Goal: Task Accomplishment & Management: Manage account settings

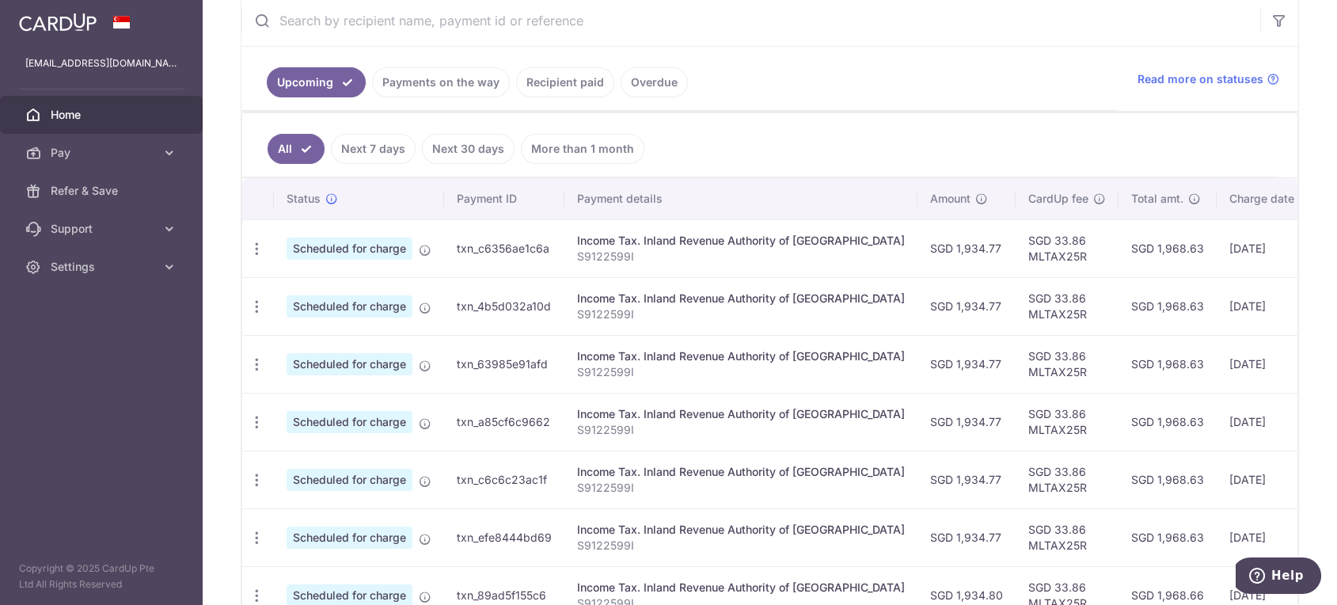
scroll to position [352, 0]
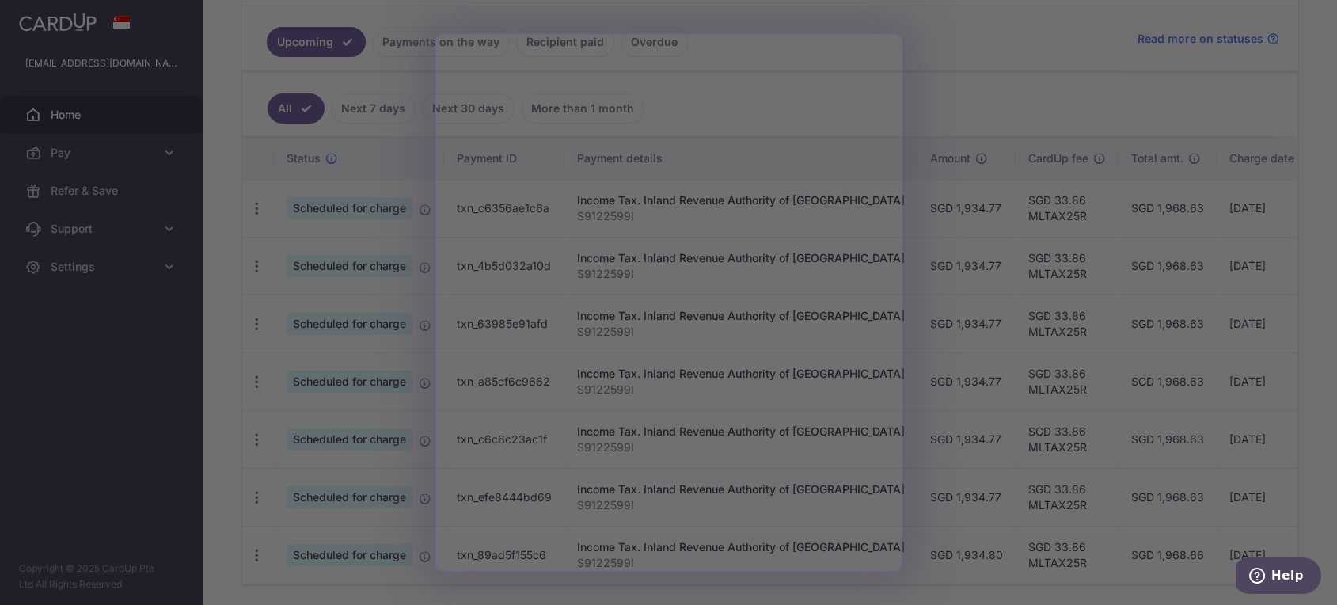
click at [925, 95] on div at bounding box center [675, 305] width 1351 height 611
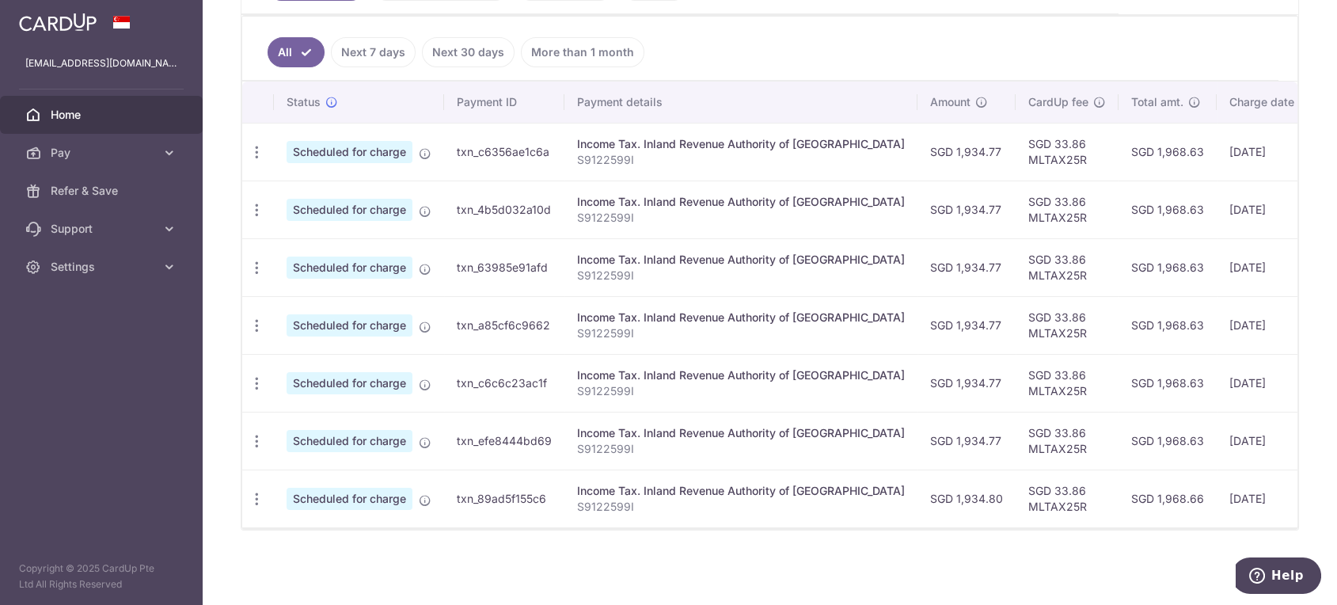
scroll to position [327, 0]
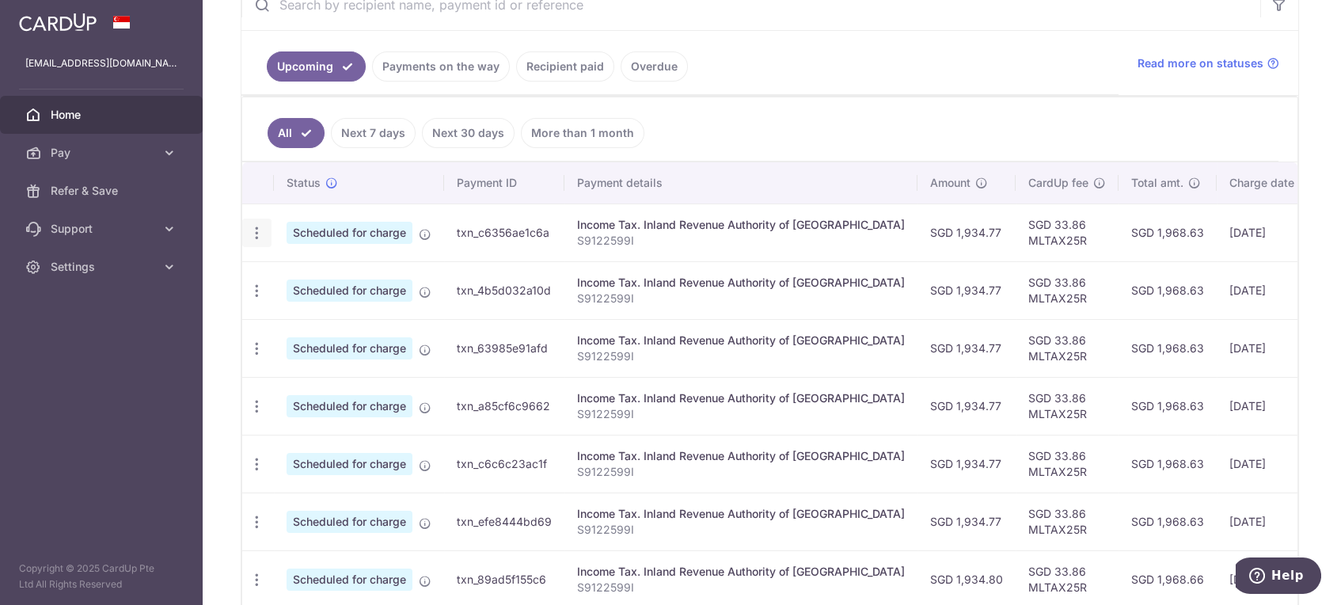
click at [252, 236] on icon "button" at bounding box center [257, 233] width 17 height 17
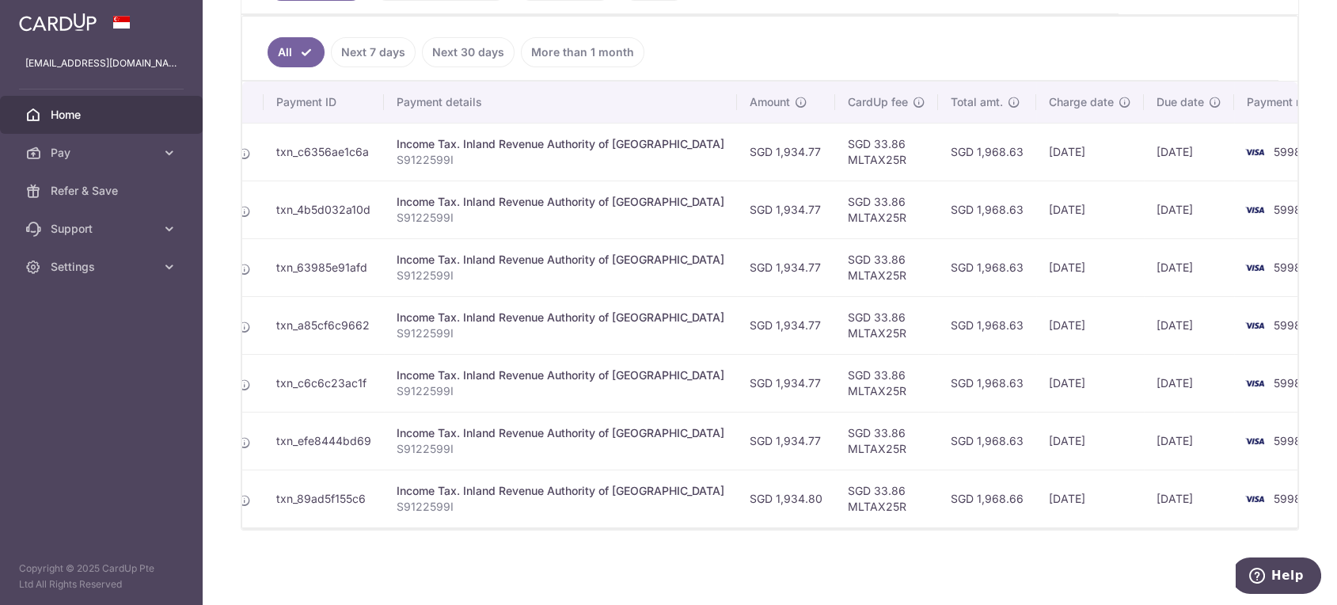
scroll to position [0, 0]
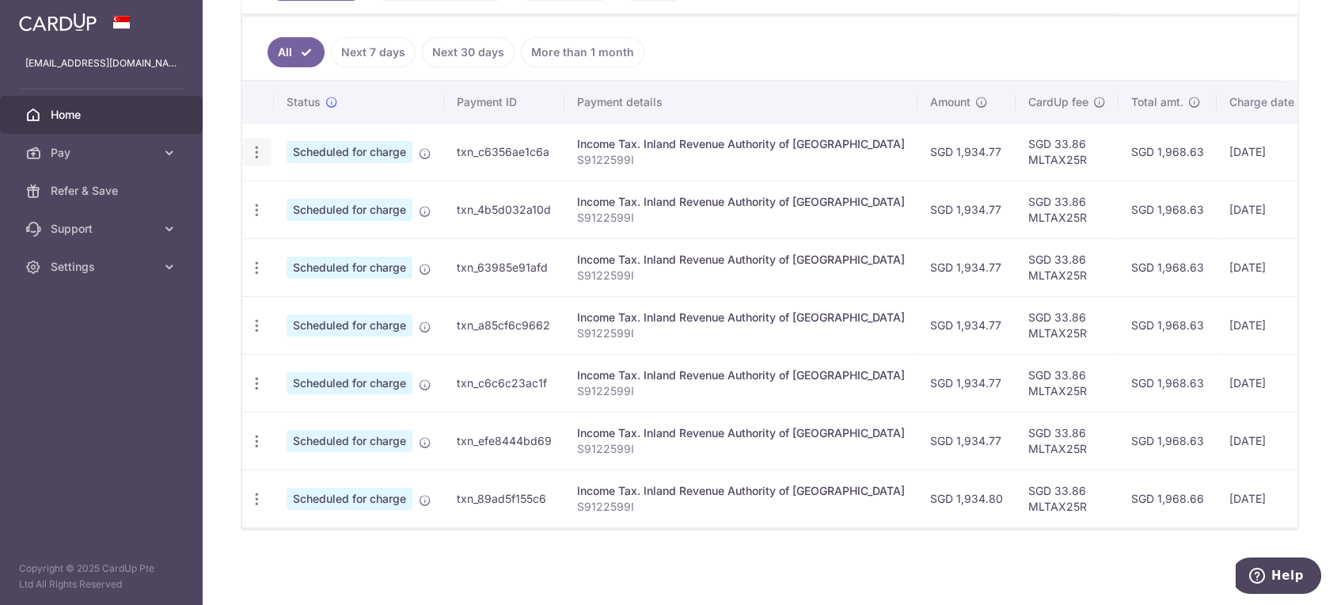
click at [261, 150] on icon "button" at bounding box center [257, 152] width 17 height 17
click at [309, 189] on span "Update payment" at bounding box center [341, 195] width 108 height 19
radio input "true"
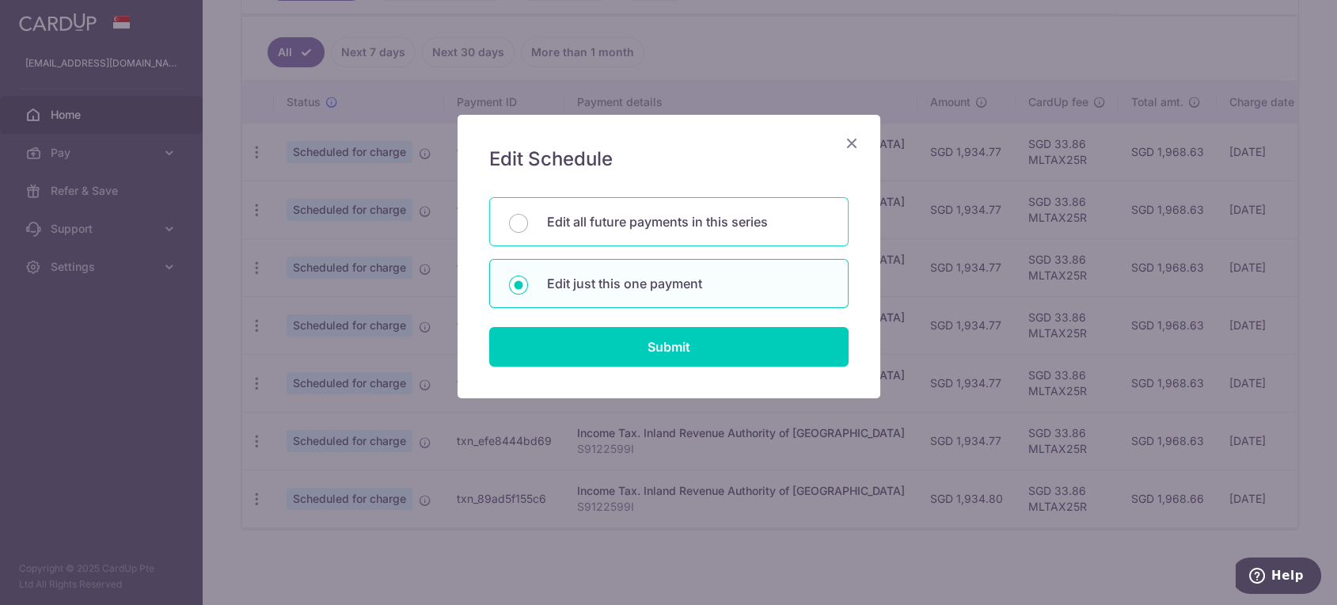
click at [629, 229] on p "Edit all future payments in this series" at bounding box center [688, 221] width 282 height 19
click at [528, 229] on input "Edit all future payments in this series" at bounding box center [518, 223] width 19 height 19
radio input "true"
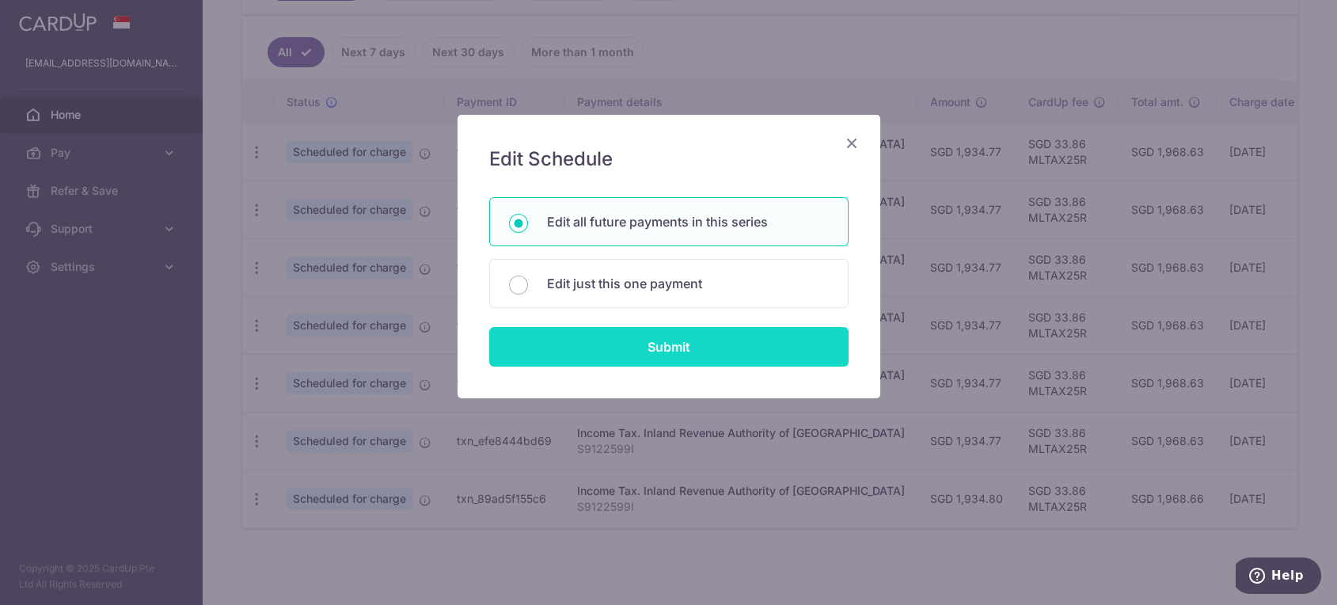
click at [633, 339] on input "Submit" at bounding box center [668, 347] width 359 height 40
radio input "true"
type input "1,934.77"
type input "S9122599I"
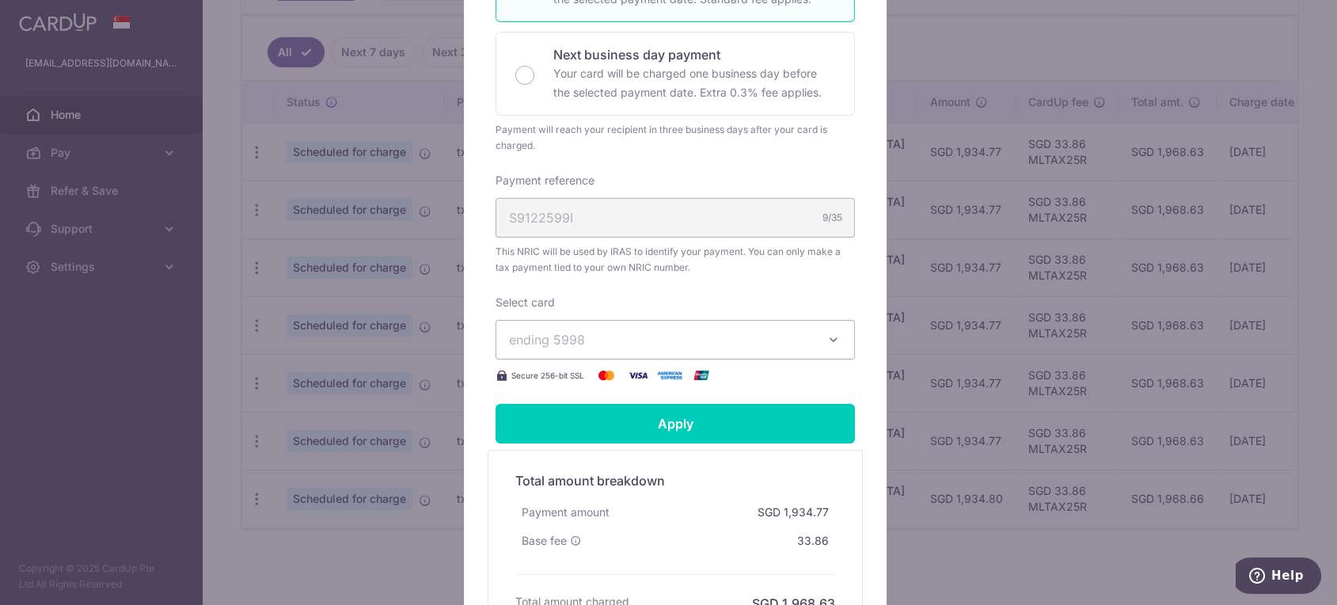
scroll to position [439, 0]
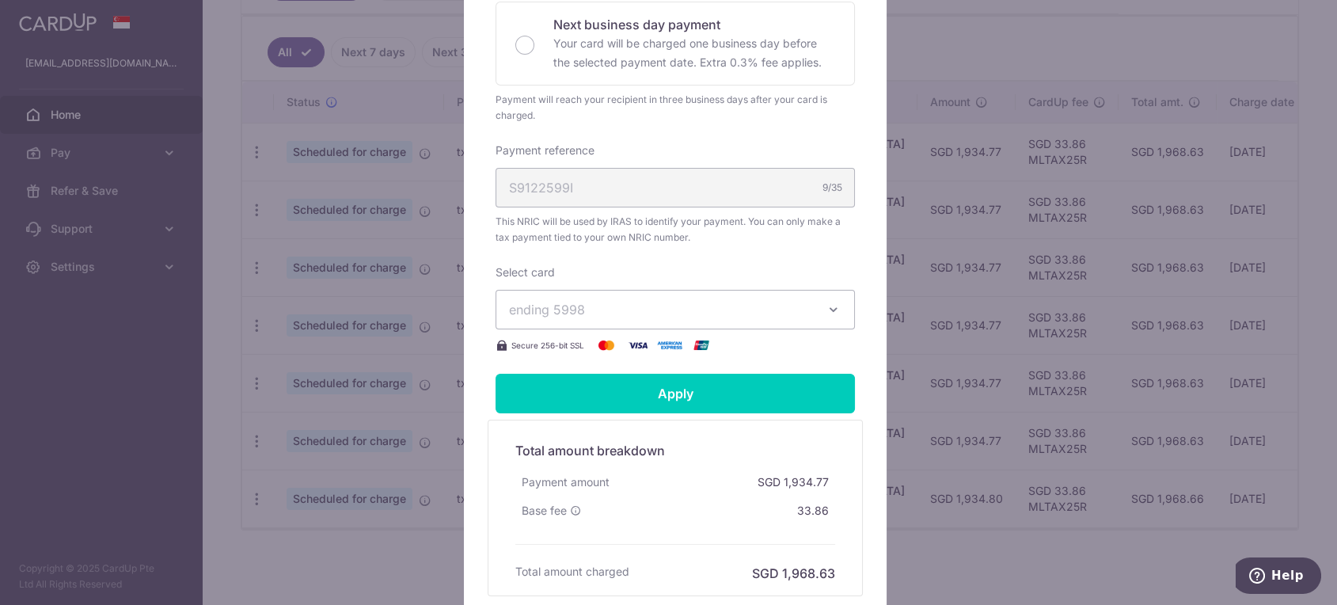
click at [660, 309] on span "ending 5998" at bounding box center [661, 309] width 304 height 19
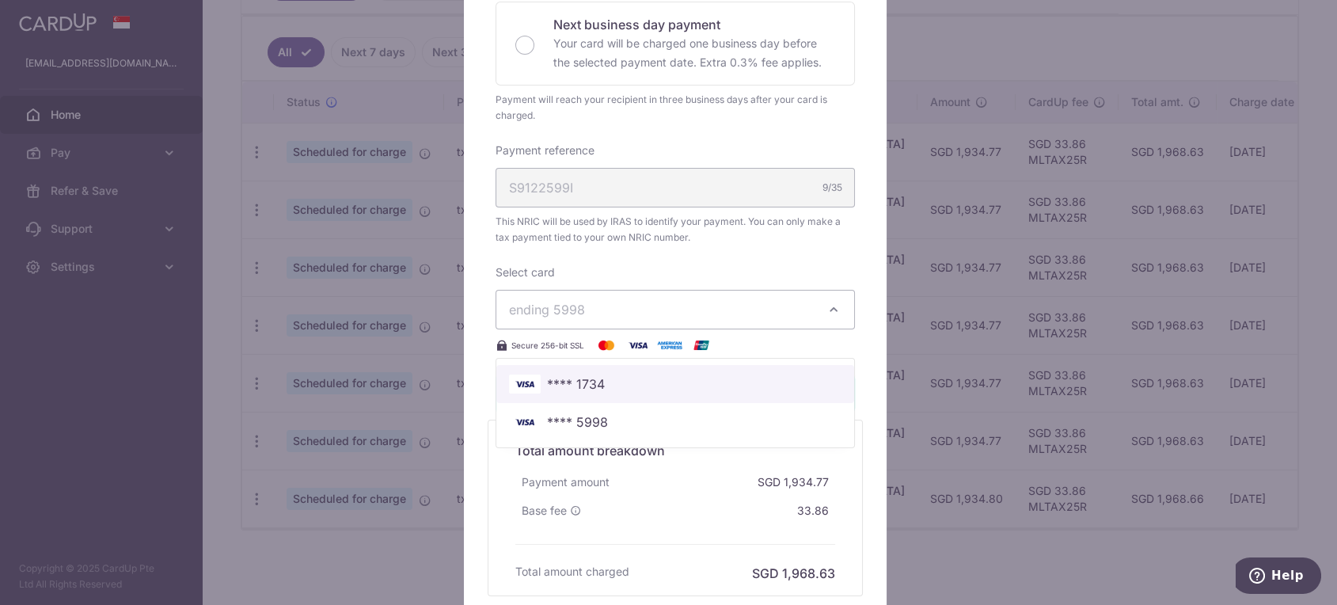
click at [606, 379] on span "**** 1734" at bounding box center [675, 383] width 333 height 19
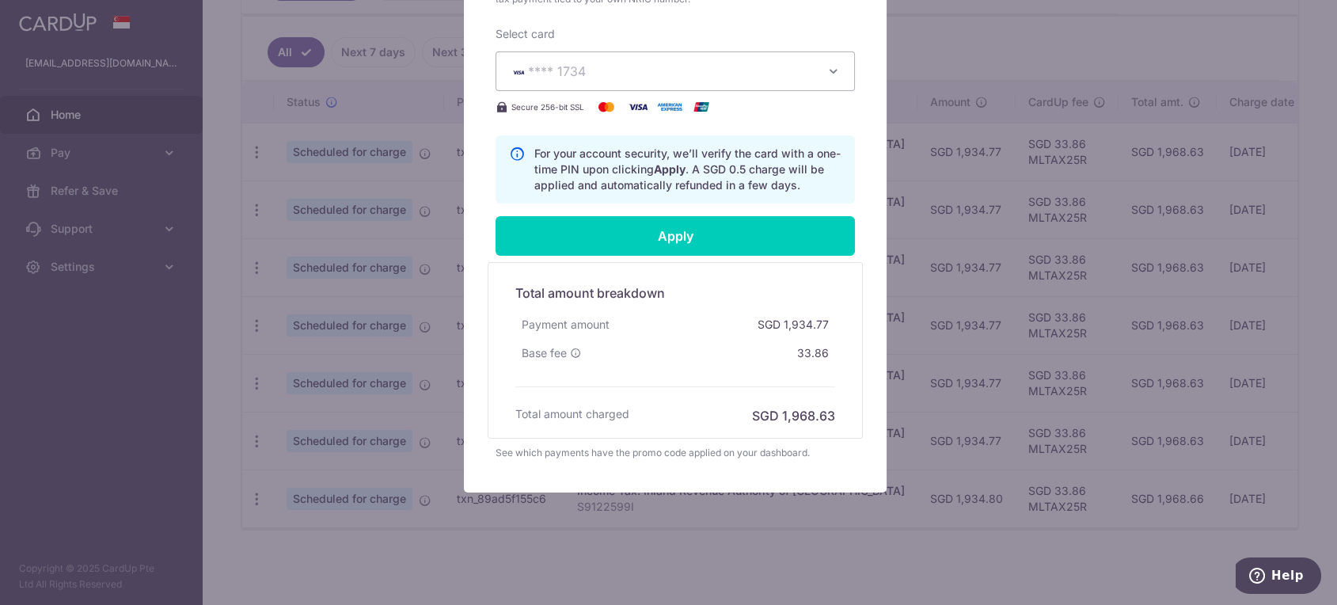
scroll to position [678, 0]
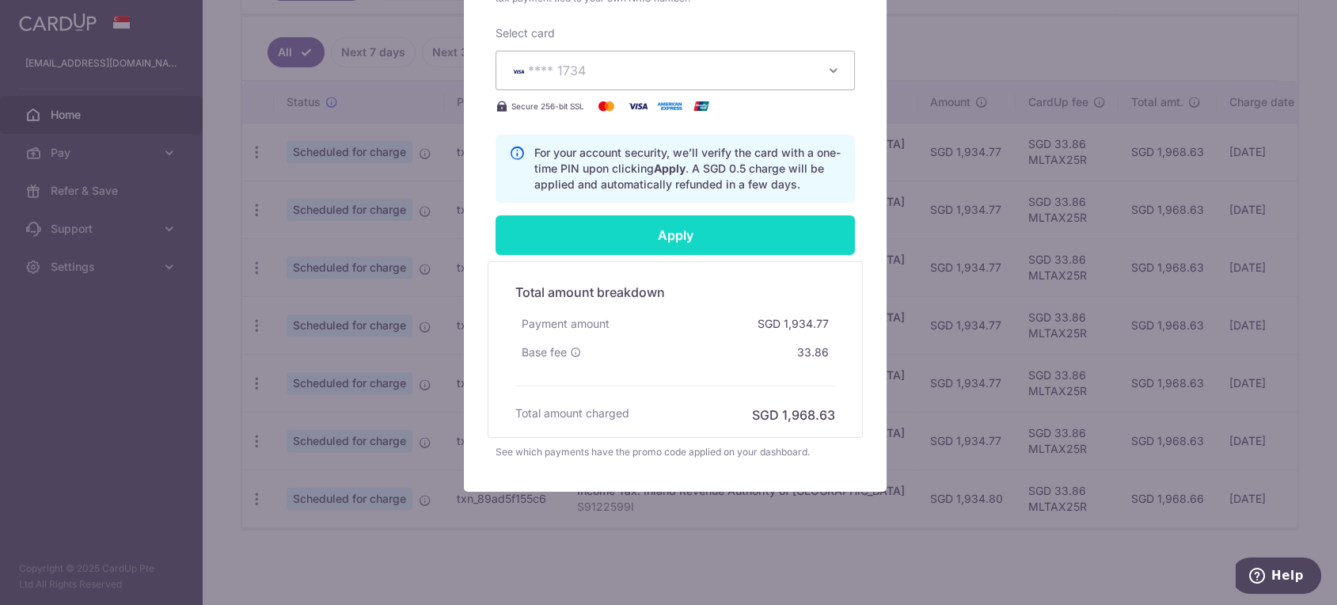
click at [655, 241] on input "Apply" at bounding box center [675, 235] width 359 height 40
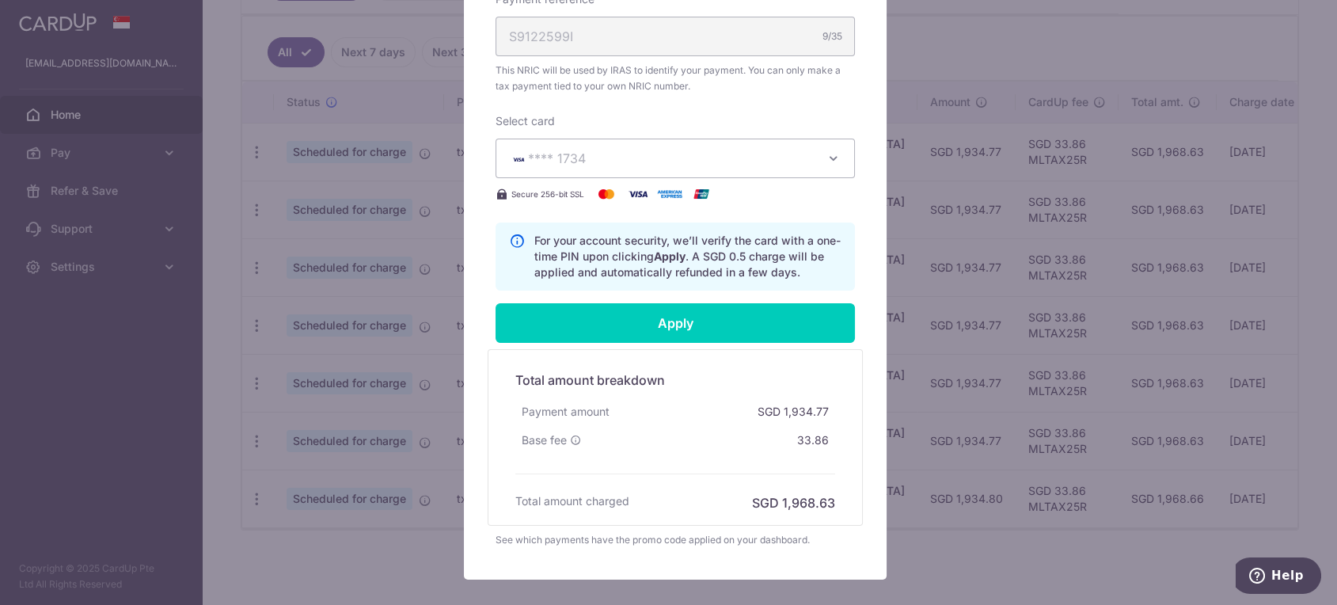
scroll to position [503, 0]
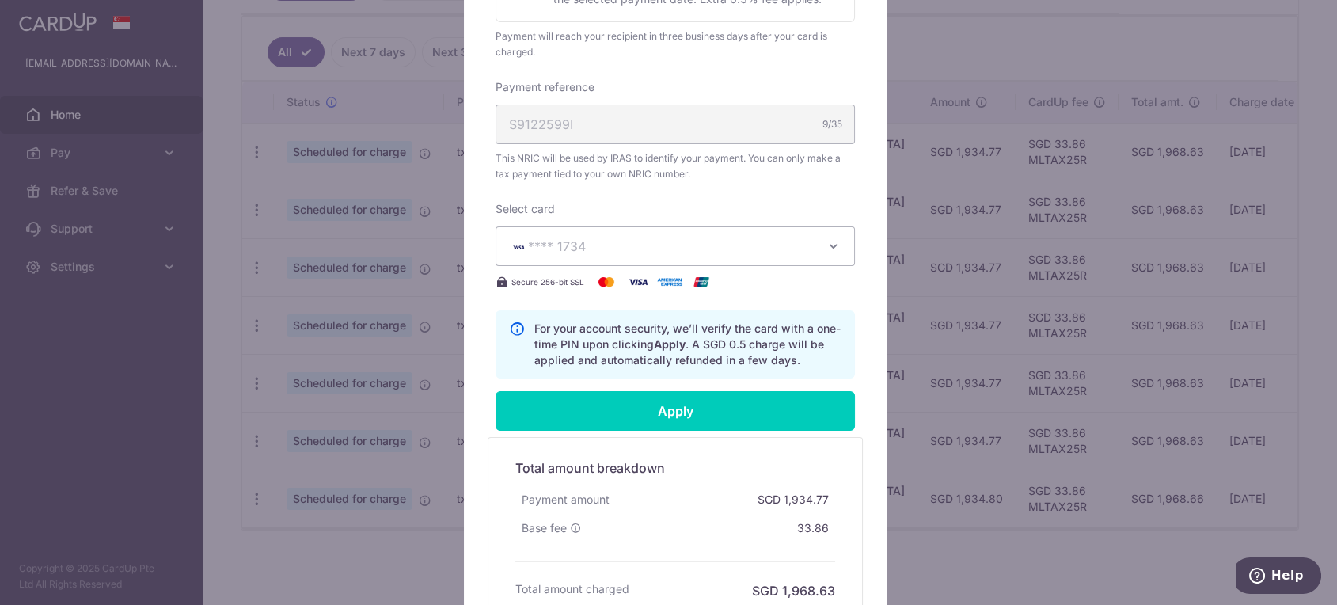
type input "Successfully Applied"
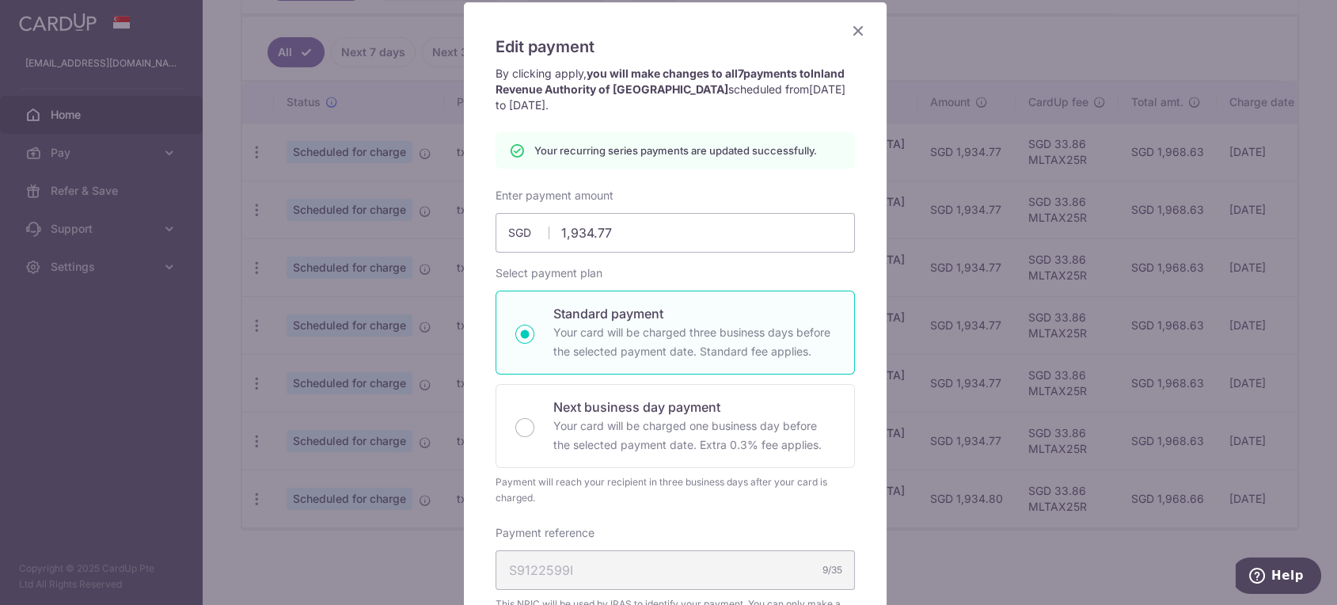
scroll to position [31, 0]
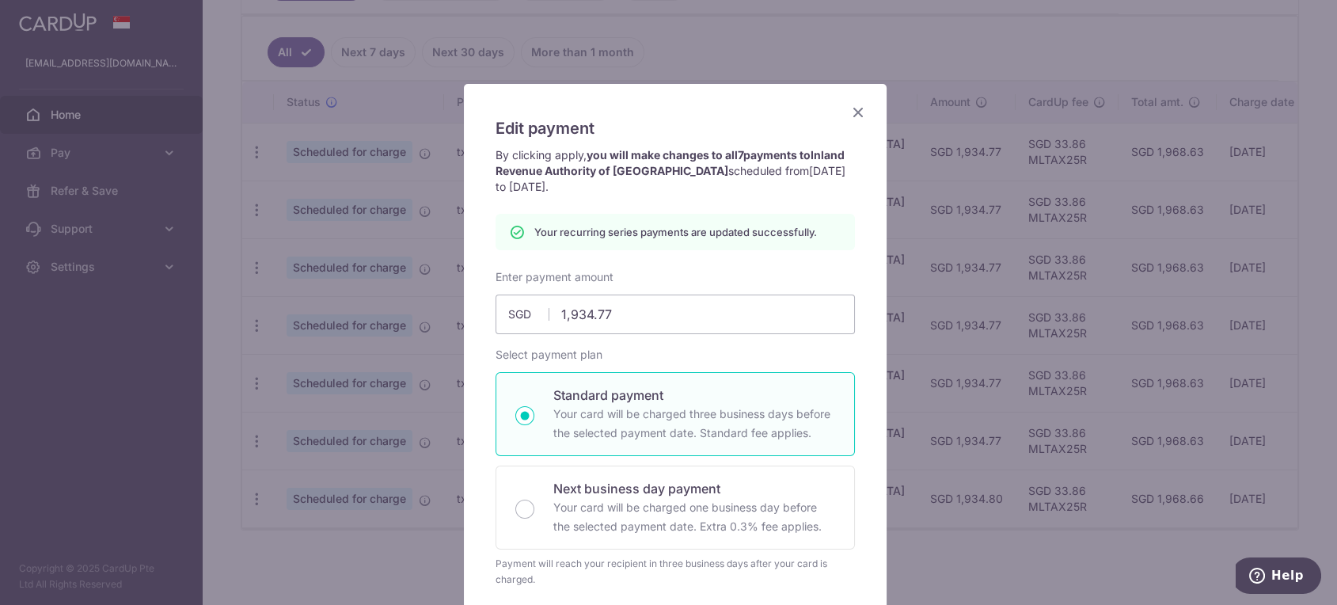
click at [849, 106] on icon "Close" at bounding box center [858, 112] width 19 height 20
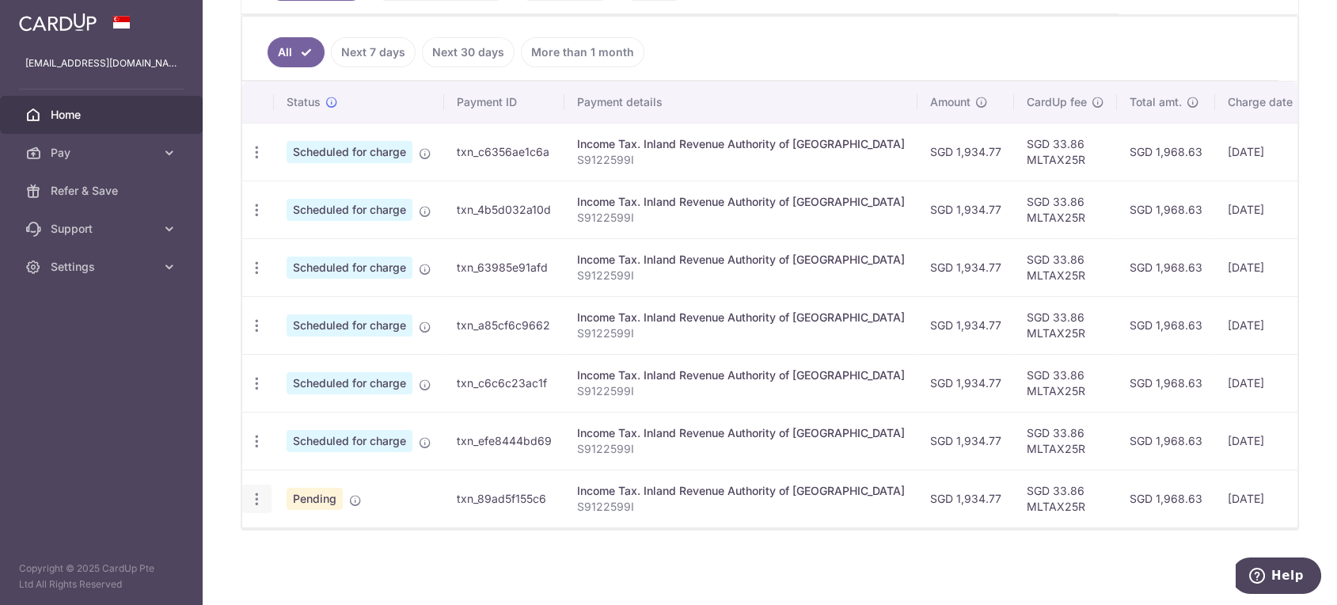
click at [261, 491] on icon "button" at bounding box center [257, 499] width 17 height 17
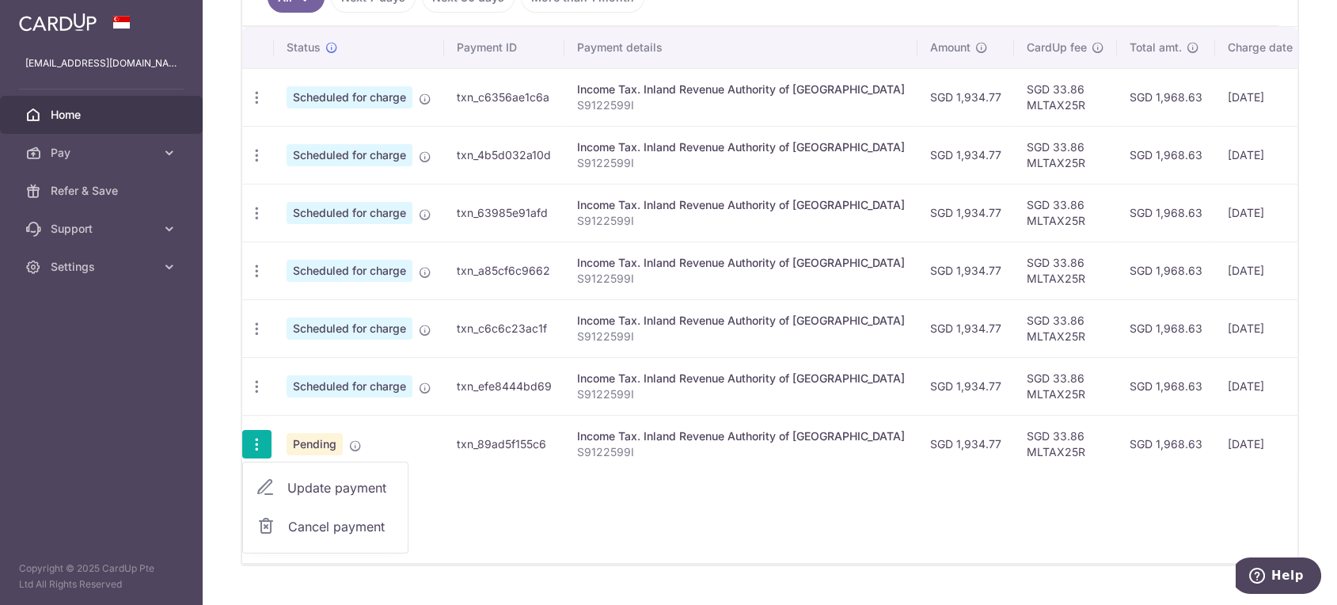
scroll to position [503, 0]
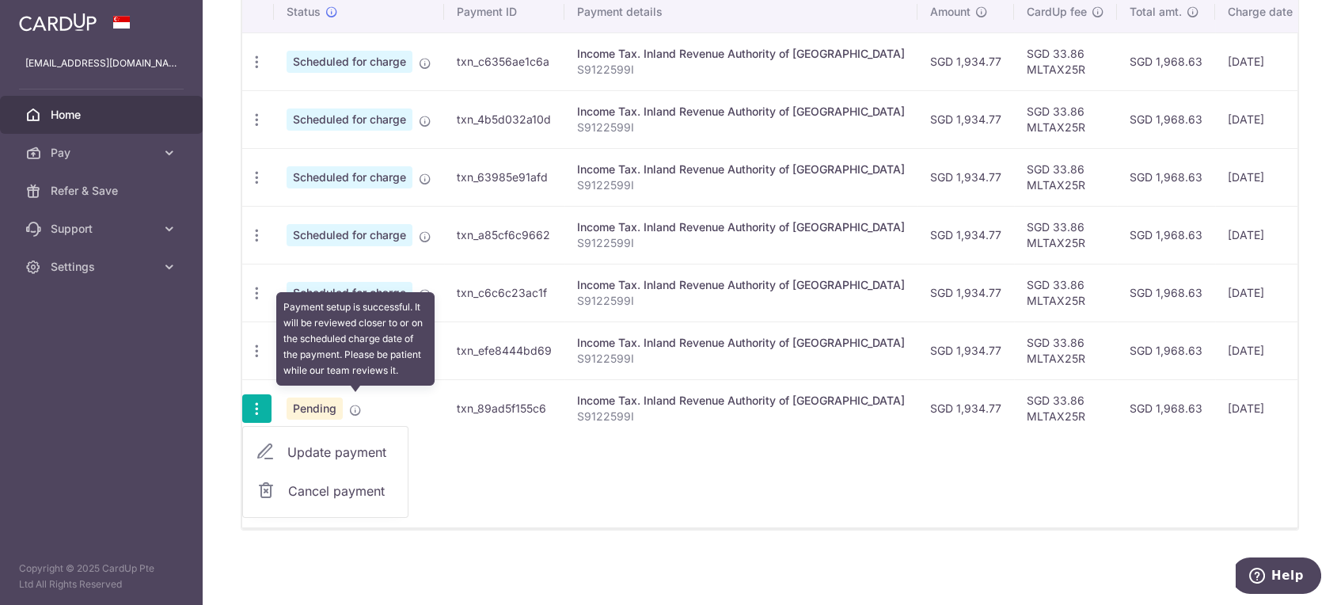
click at [351, 404] on icon at bounding box center [355, 410] width 13 height 13
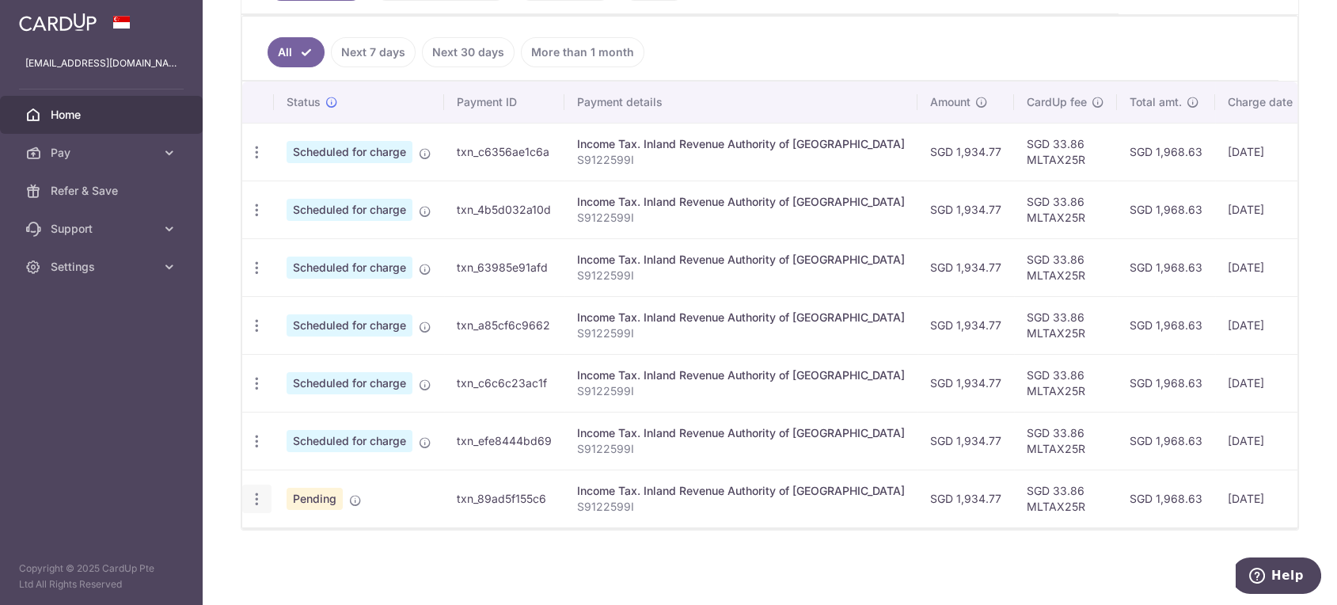
click at [258, 491] on icon "button" at bounding box center [257, 499] width 17 height 17
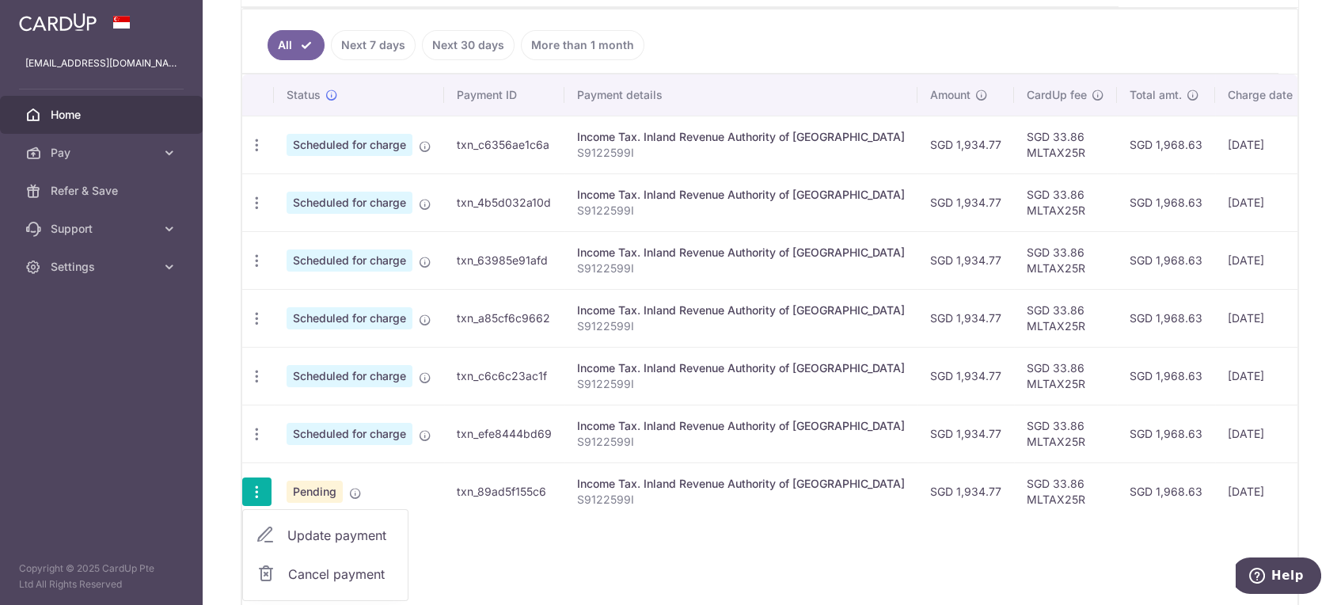
click at [310, 530] on span "Update payment" at bounding box center [341, 535] width 108 height 19
radio input "true"
type input "1,934.77"
type input "23/03/2026"
type input "S9122599I"
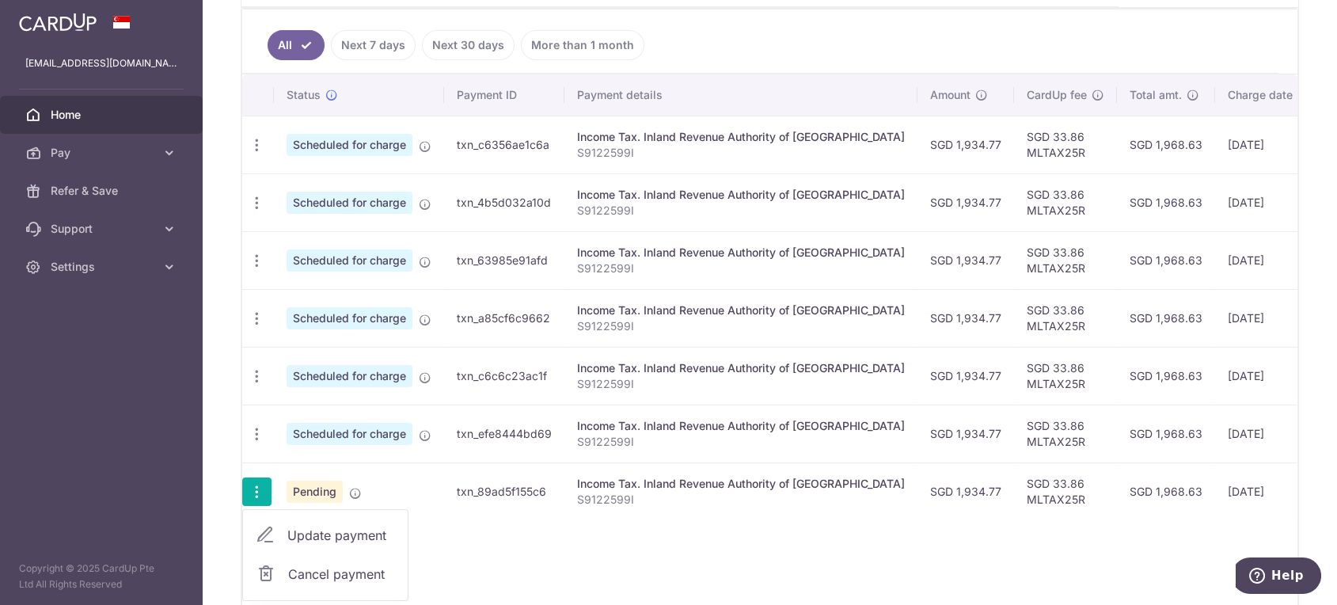
type input "MLTAX25R"
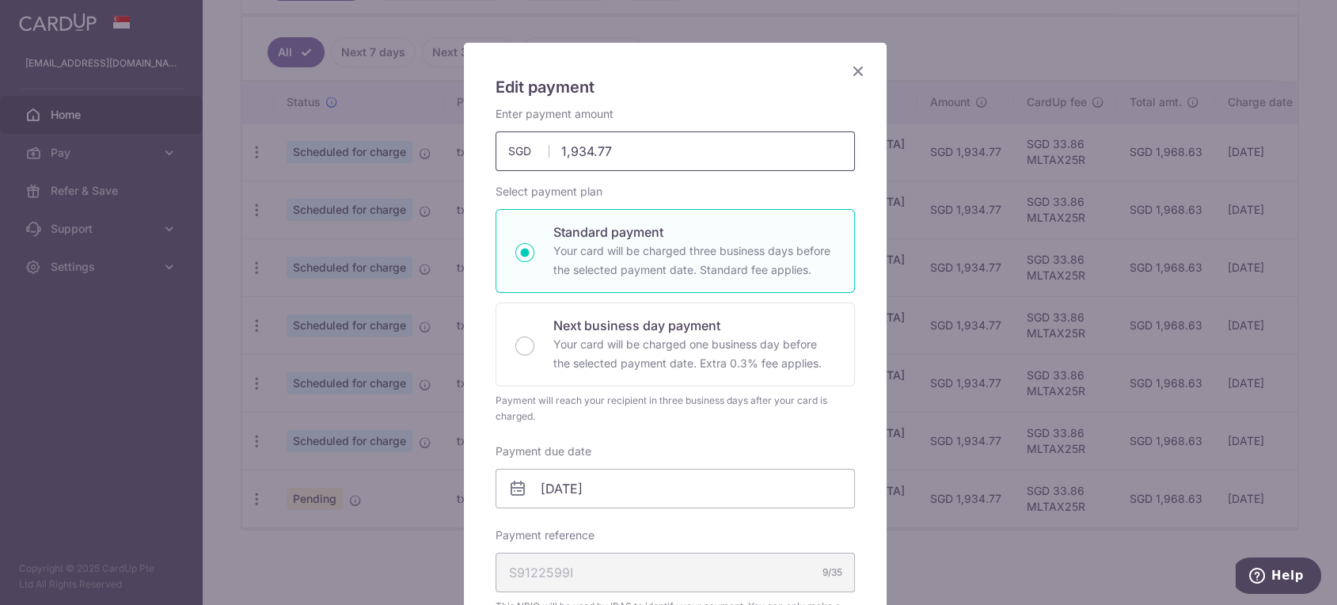
scroll to position [0, 0]
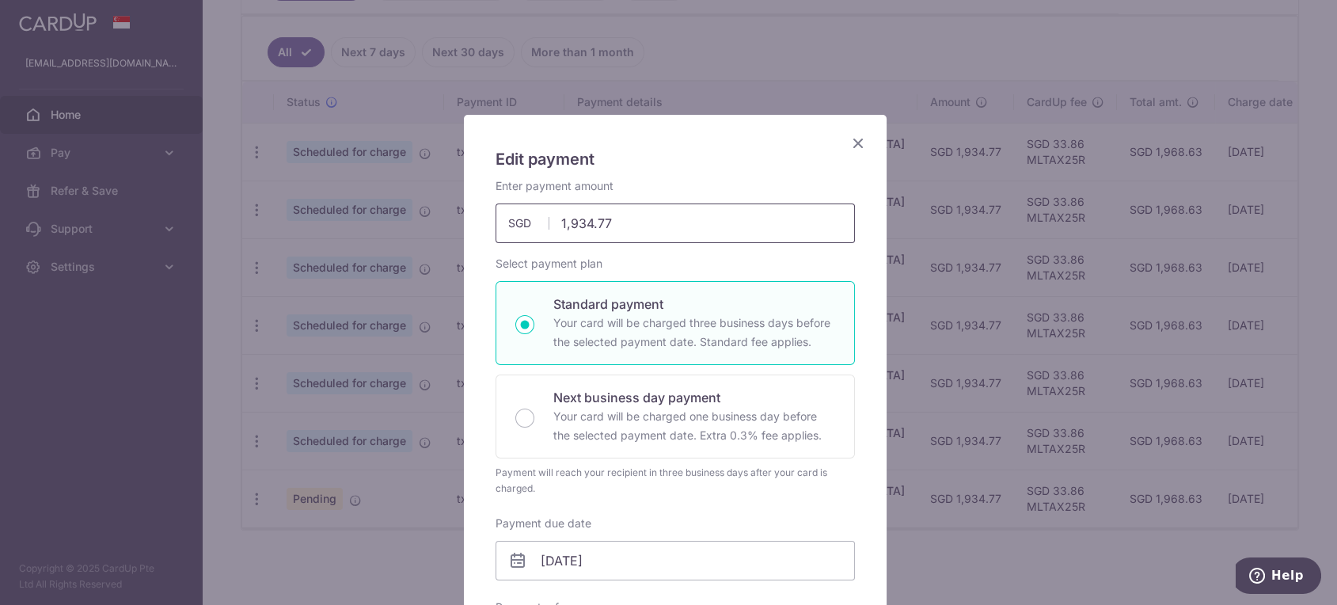
click at [624, 219] on input "1,934.77" at bounding box center [675, 223] width 359 height 40
click at [624, 219] on input "1934.77" at bounding box center [675, 223] width 359 height 40
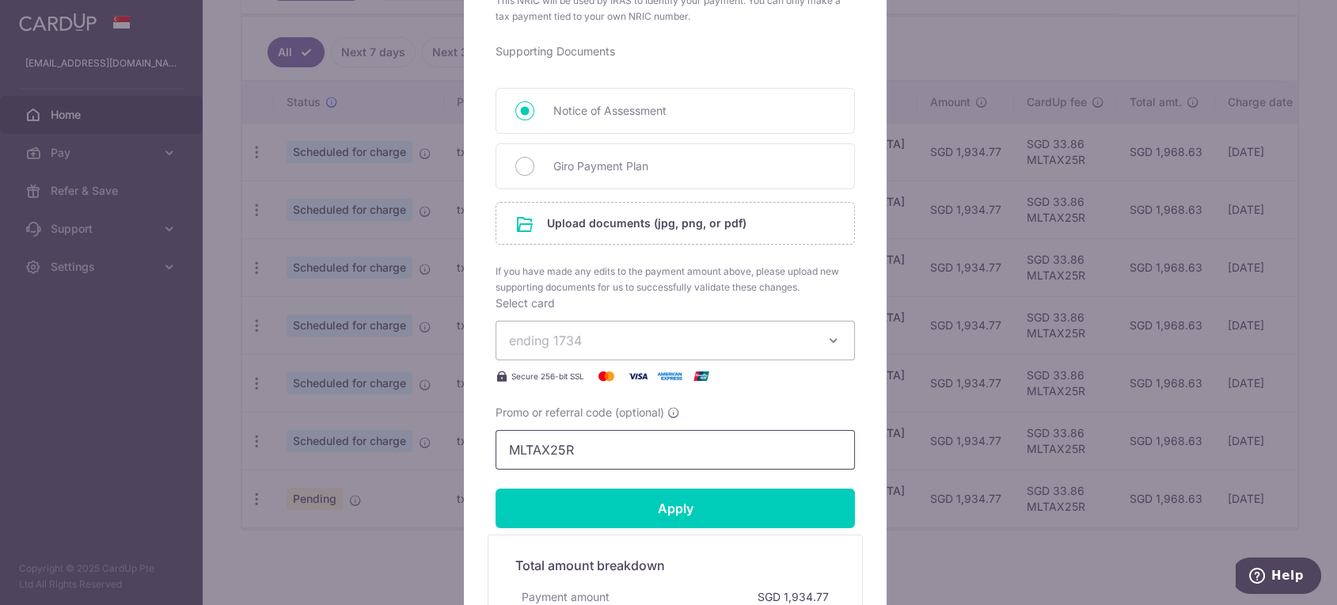
scroll to position [766, 0]
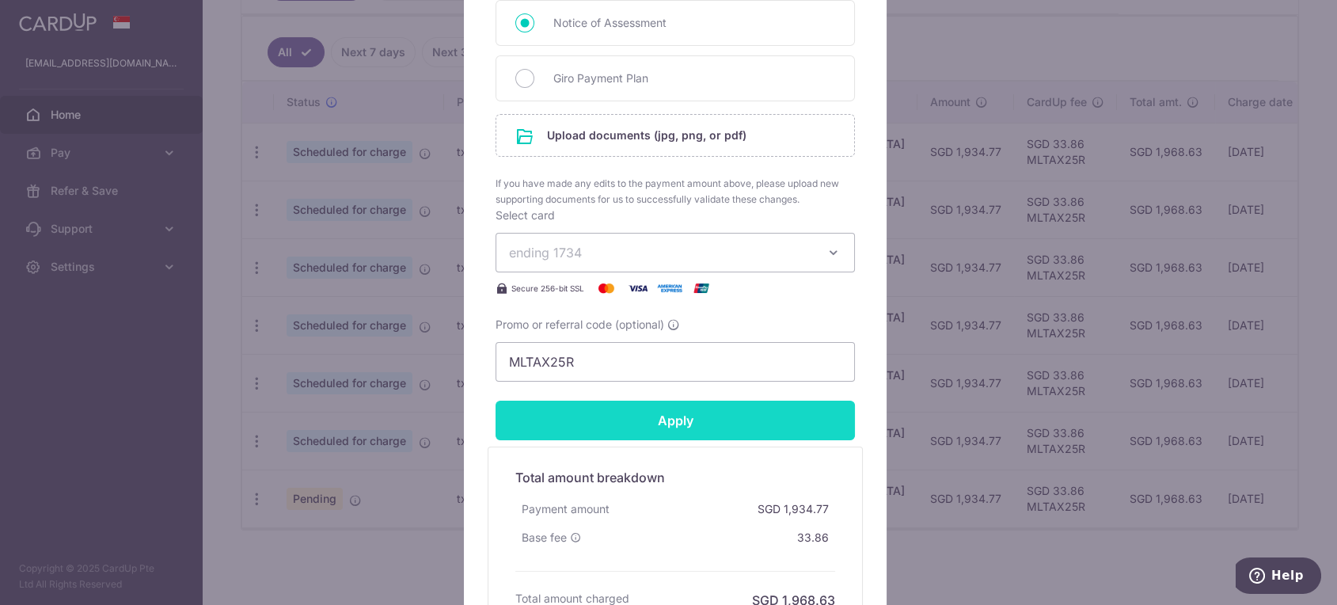
type input "1,934.80"
click at [675, 421] on input "Apply" at bounding box center [675, 421] width 359 height 40
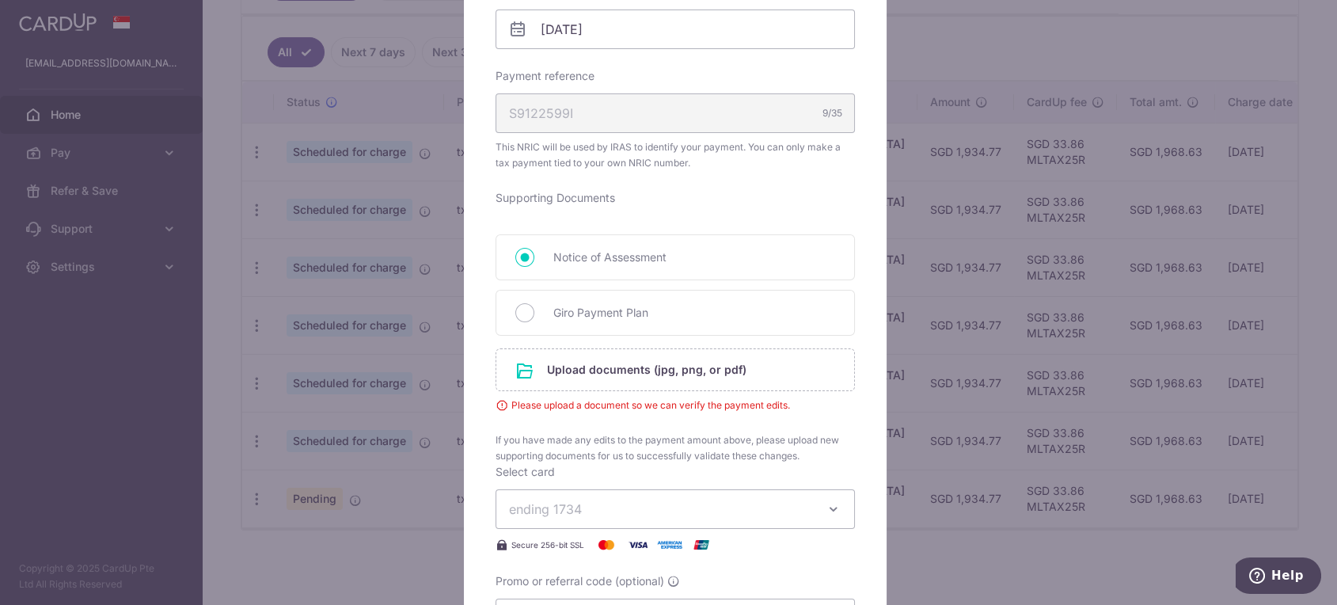
scroll to position [501, 0]
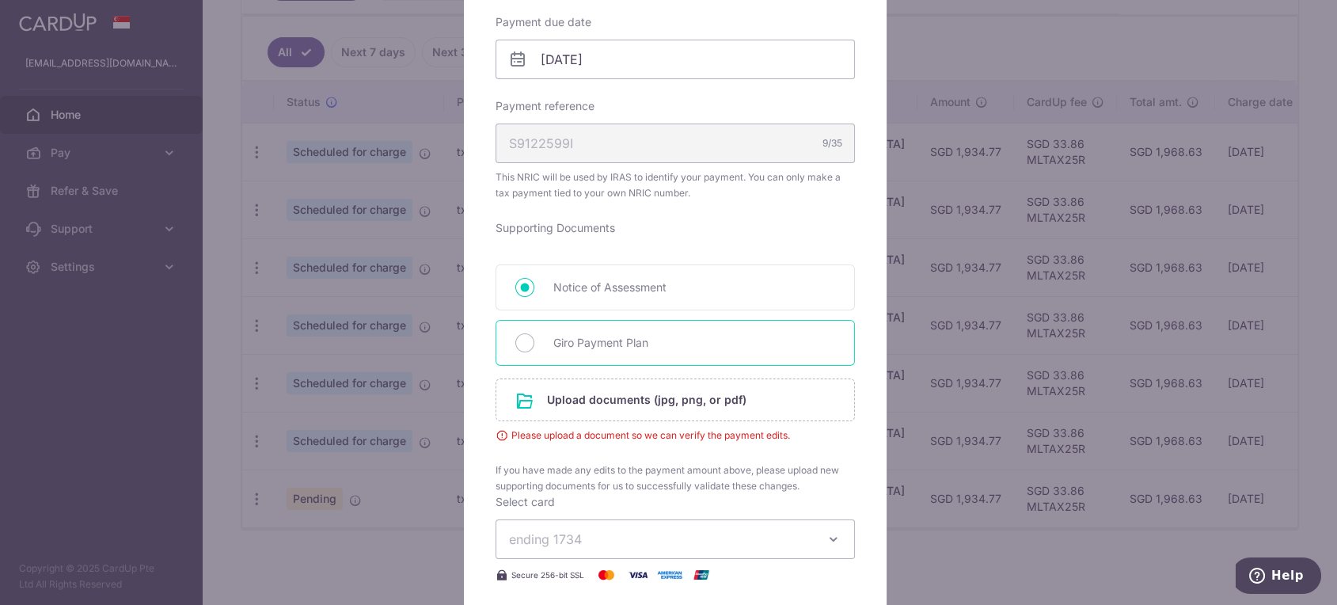
click at [675, 344] on span "Giro Payment Plan" at bounding box center [694, 342] width 282 height 19
click at [534, 344] on input "Giro Payment Plan" at bounding box center [524, 342] width 19 height 19
radio input "true"
click at [650, 403] on input "file" at bounding box center [675, 399] width 358 height 41
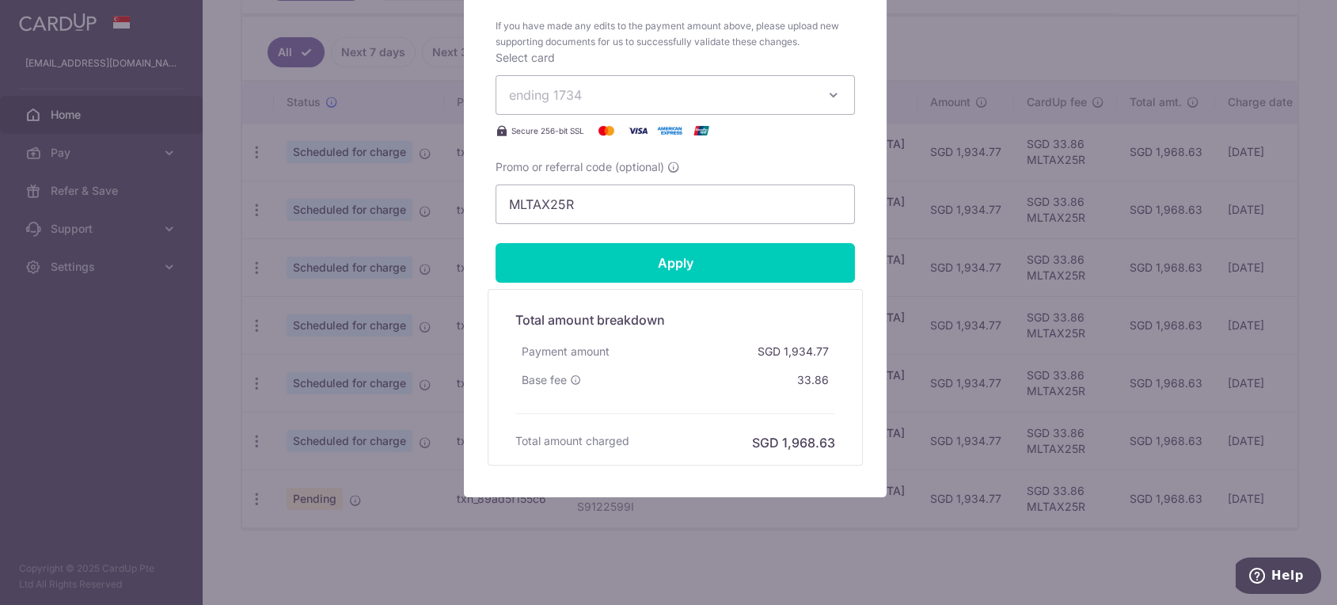
scroll to position [1019, 0]
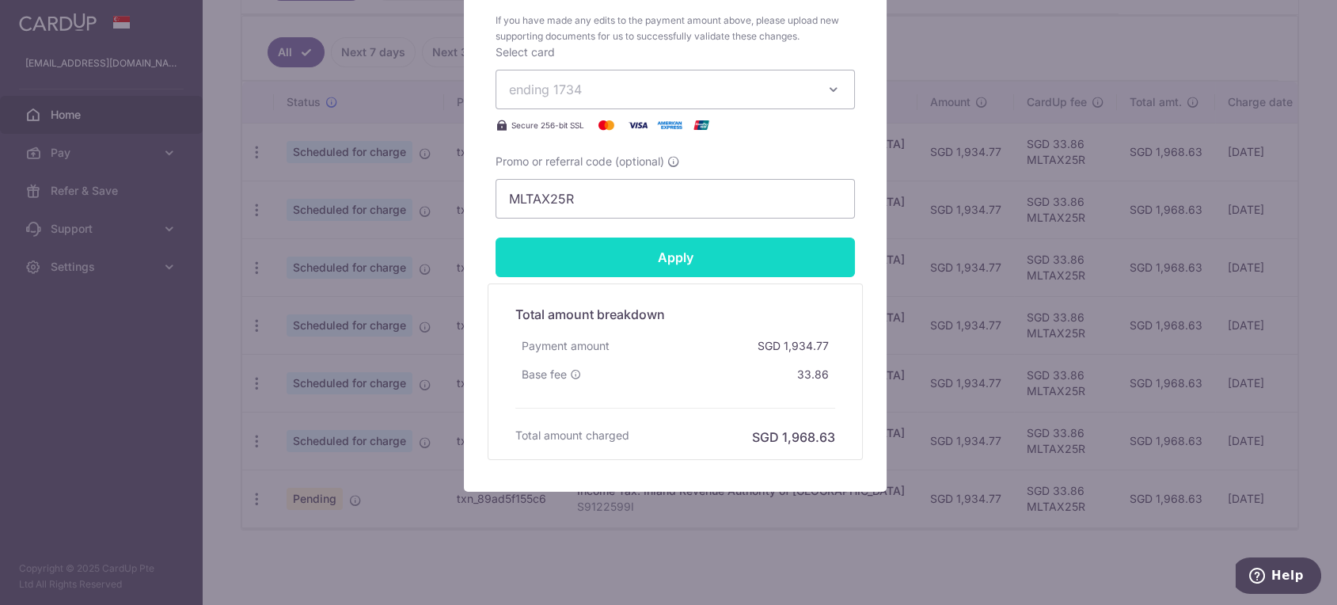
click at [768, 272] on input "Apply" at bounding box center [675, 258] width 359 height 40
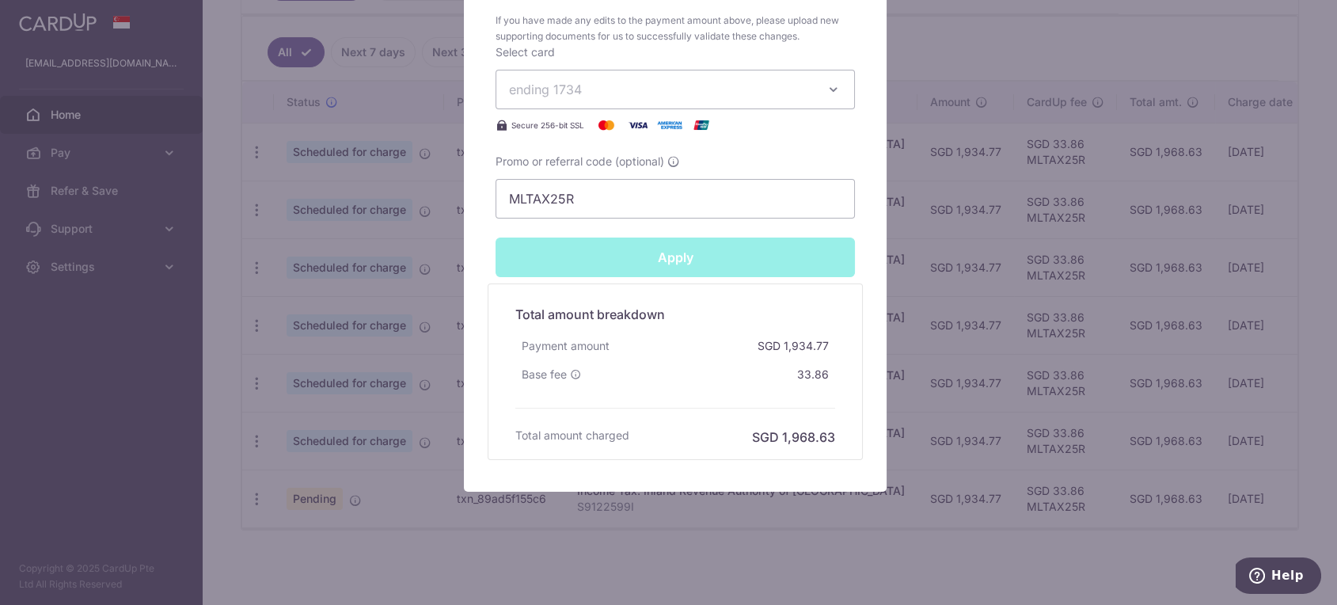
type input "Successfully Applied"
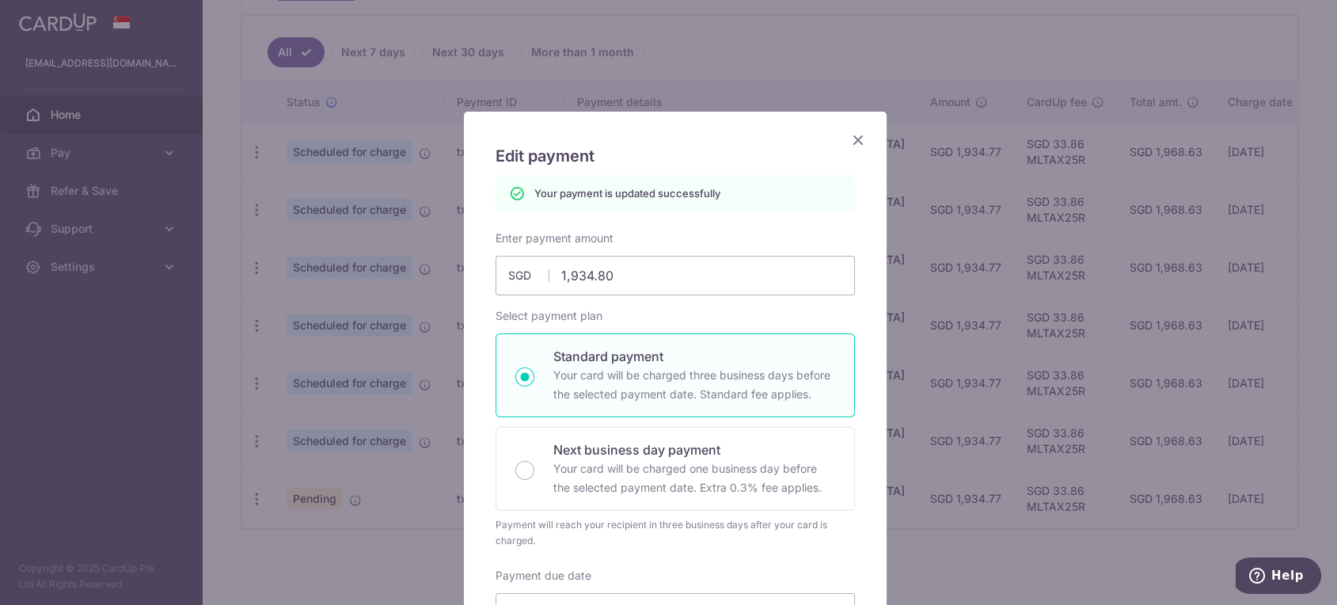
scroll to position [0, 0]
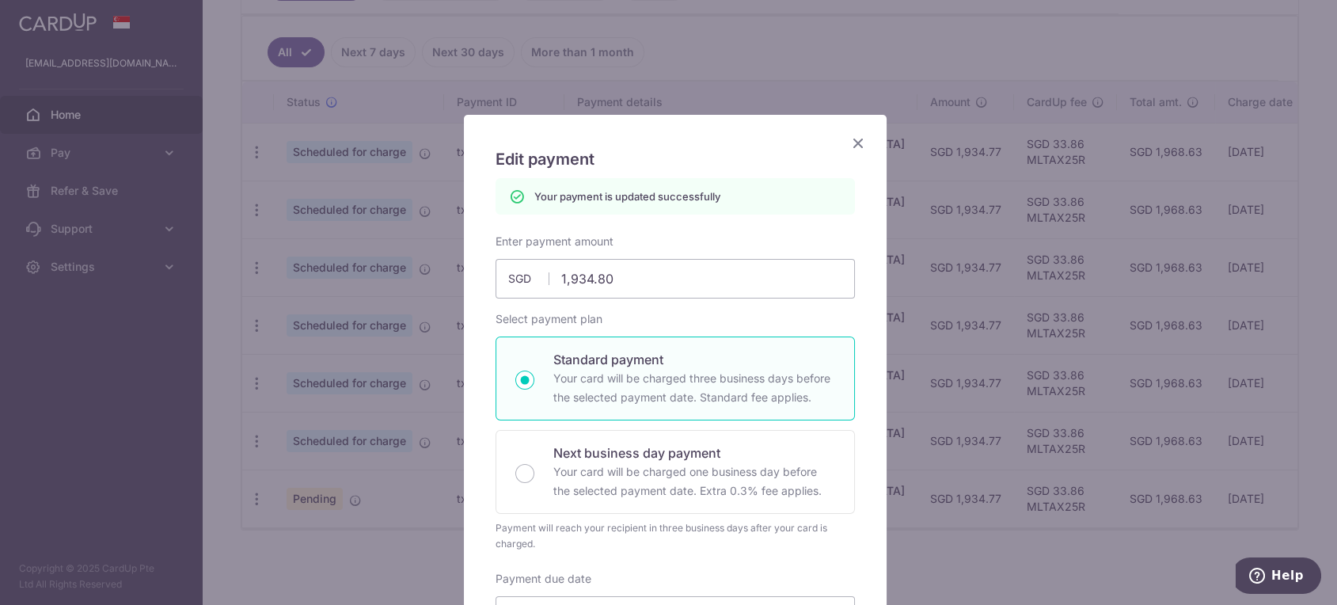
click at [849, 137] on icon "Close" at bounding box center [858, 143] width 19 height 20
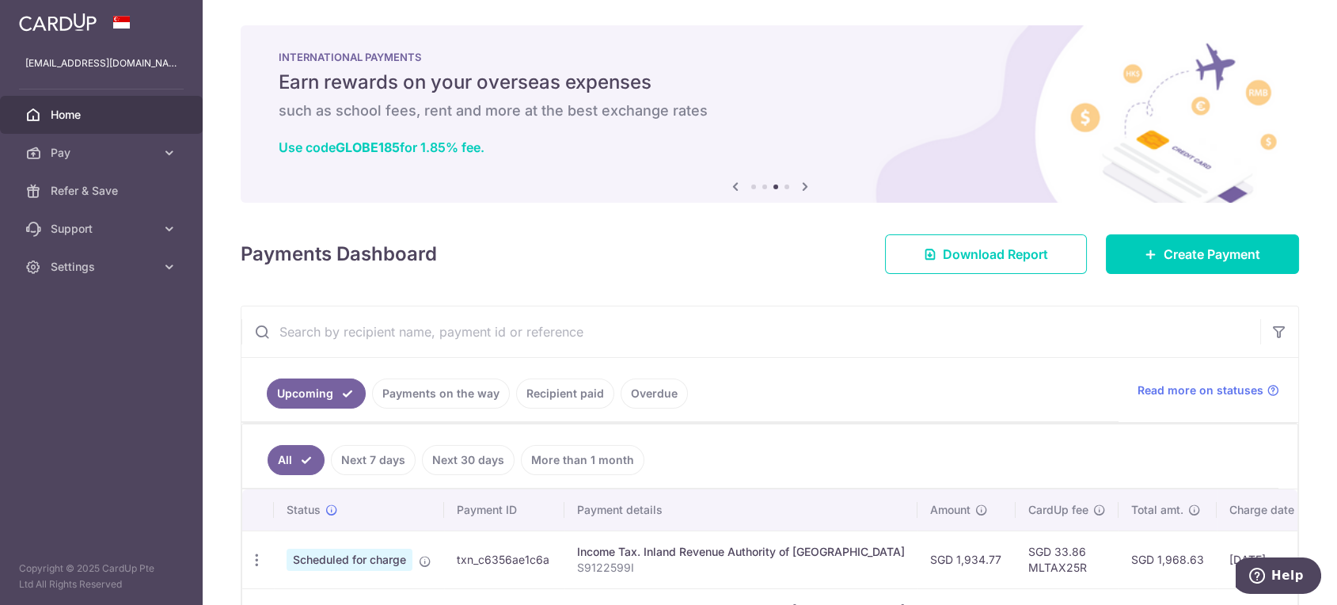
click at [82, 110] on span "Home" at bounding box center [103, 115] width 105 height 16
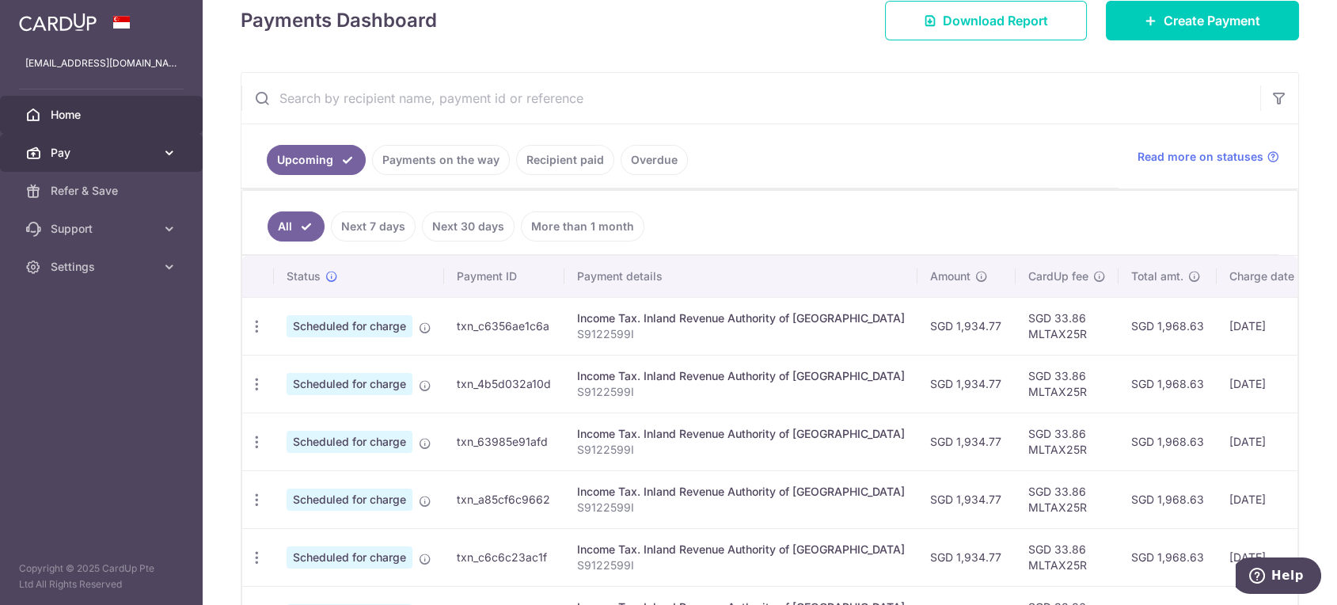
scroll to position [264, 0]
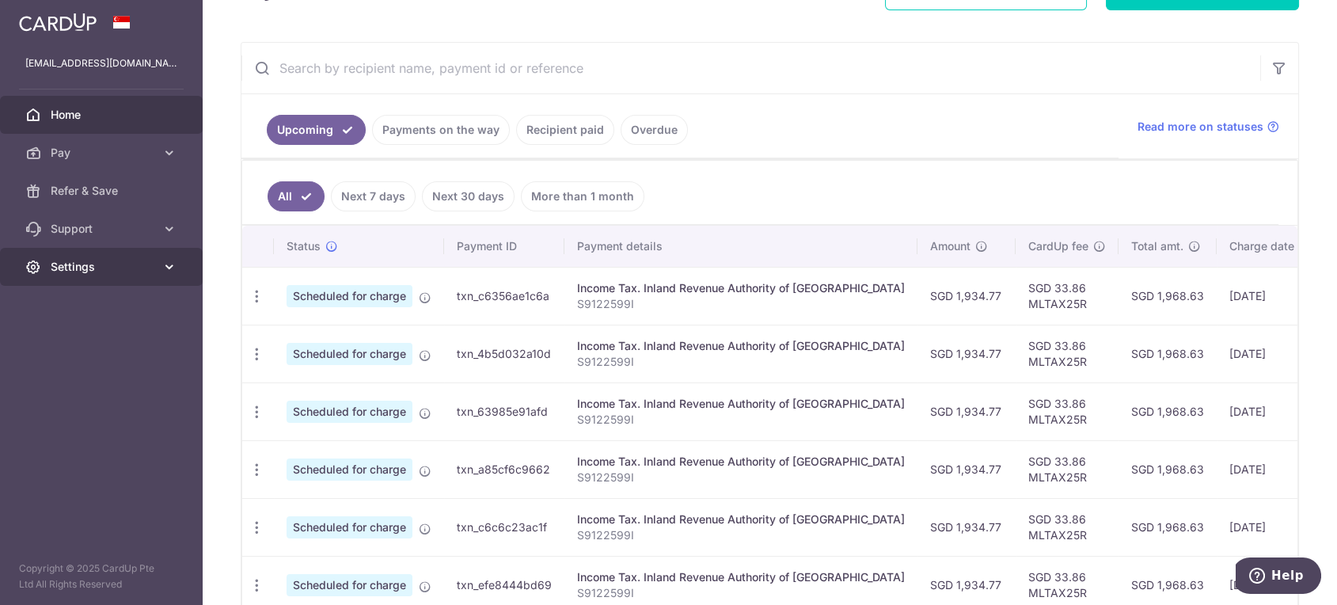
click at [66, 260] on span "Settings" at bounding box center [103, 267] width 105 height 16
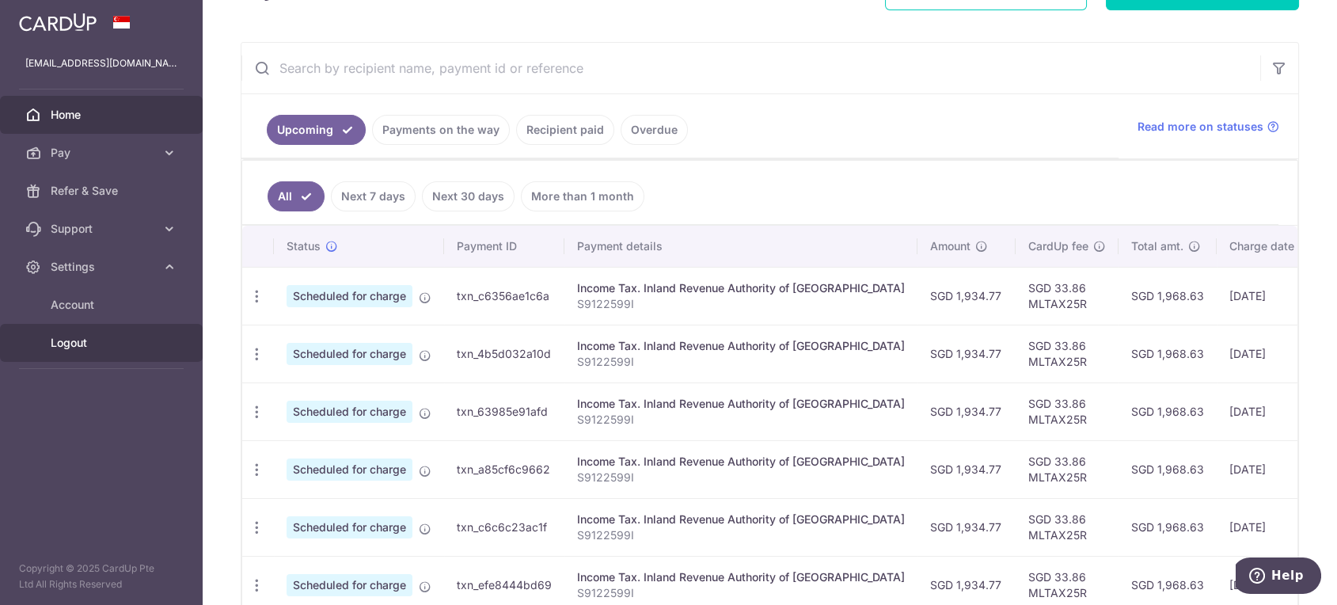
click at [74, 336] on span "Logout" at bounding box center [103, 343] width 105 height 16
